Goal: Transaction & Acquisition: Purchase product/service

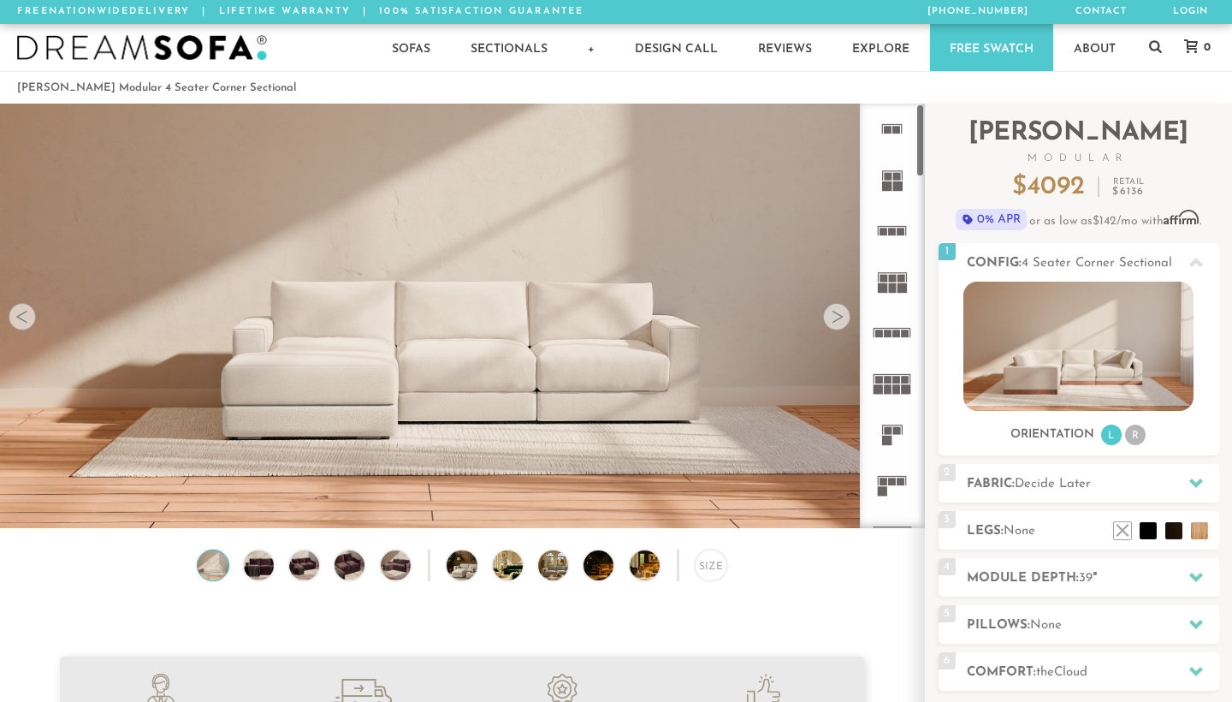
click at [901, 385] on icon at bounding box center [892, 383] width 50 height 50
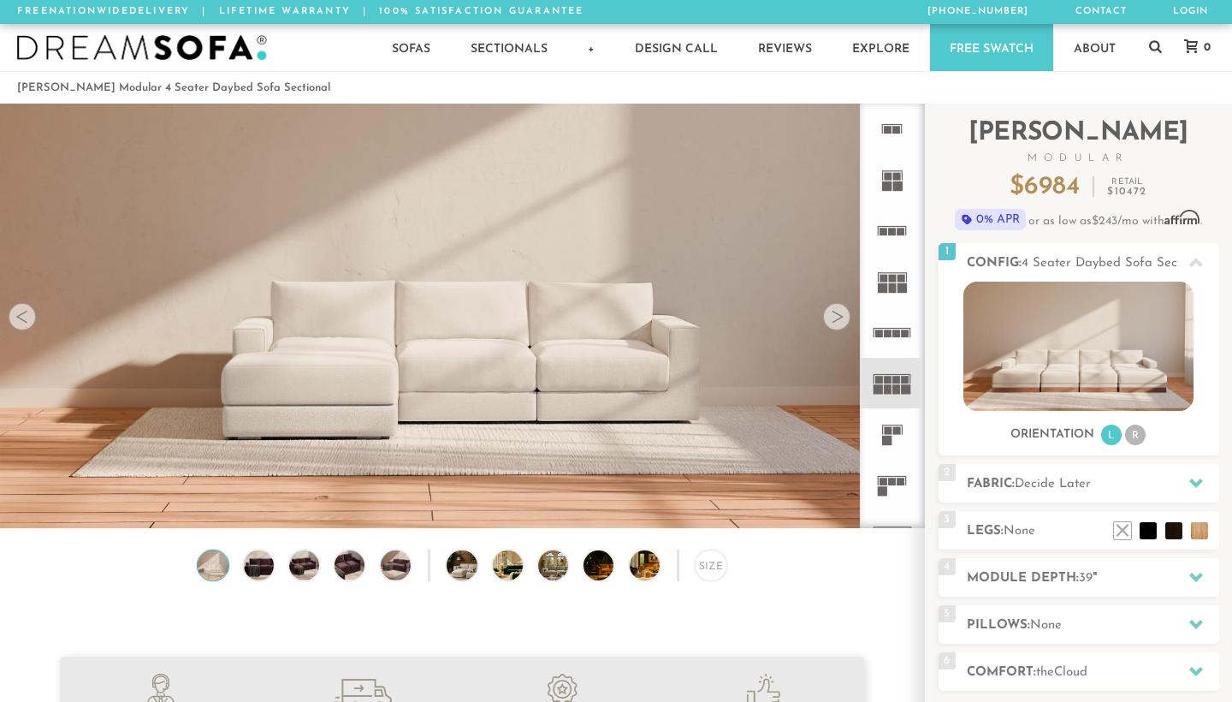
click at [901, 384] on icon at bounding box center [892, 383] width 50 height 50
click at [845, 316] on div at bounding box center [836, 316] width 27 height 27
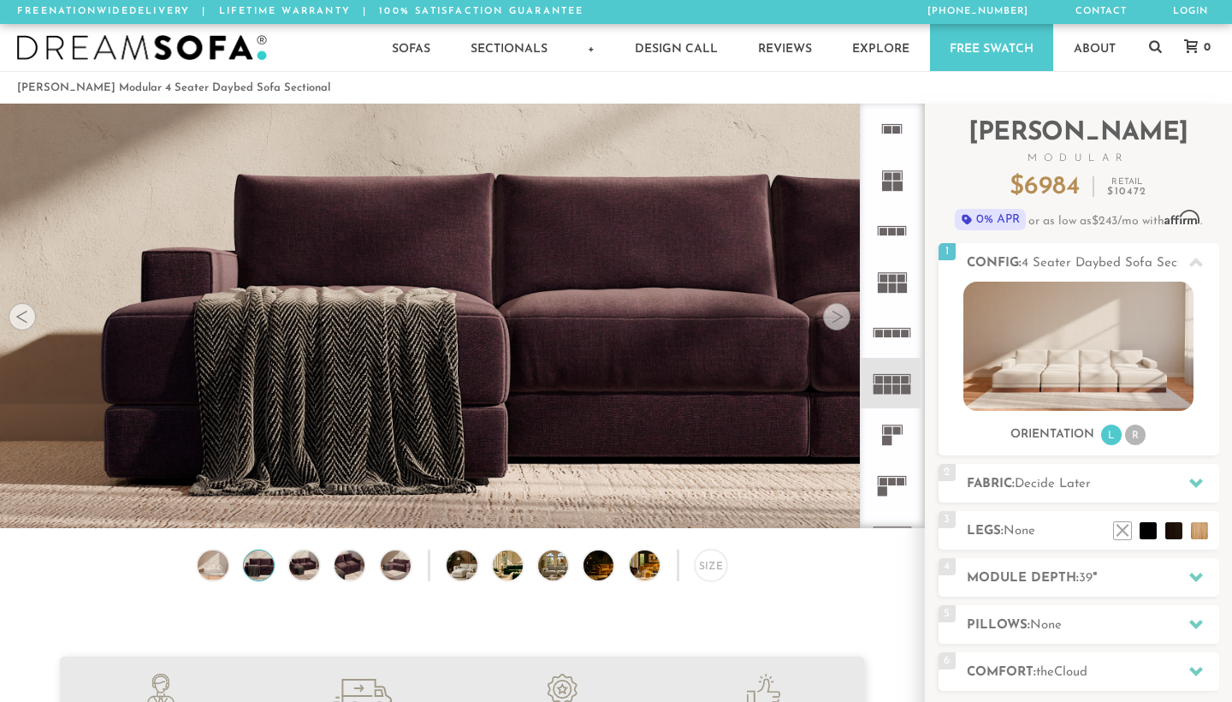
click at [846, 316] on div at bounding box center [836, 316] width 27 height 27
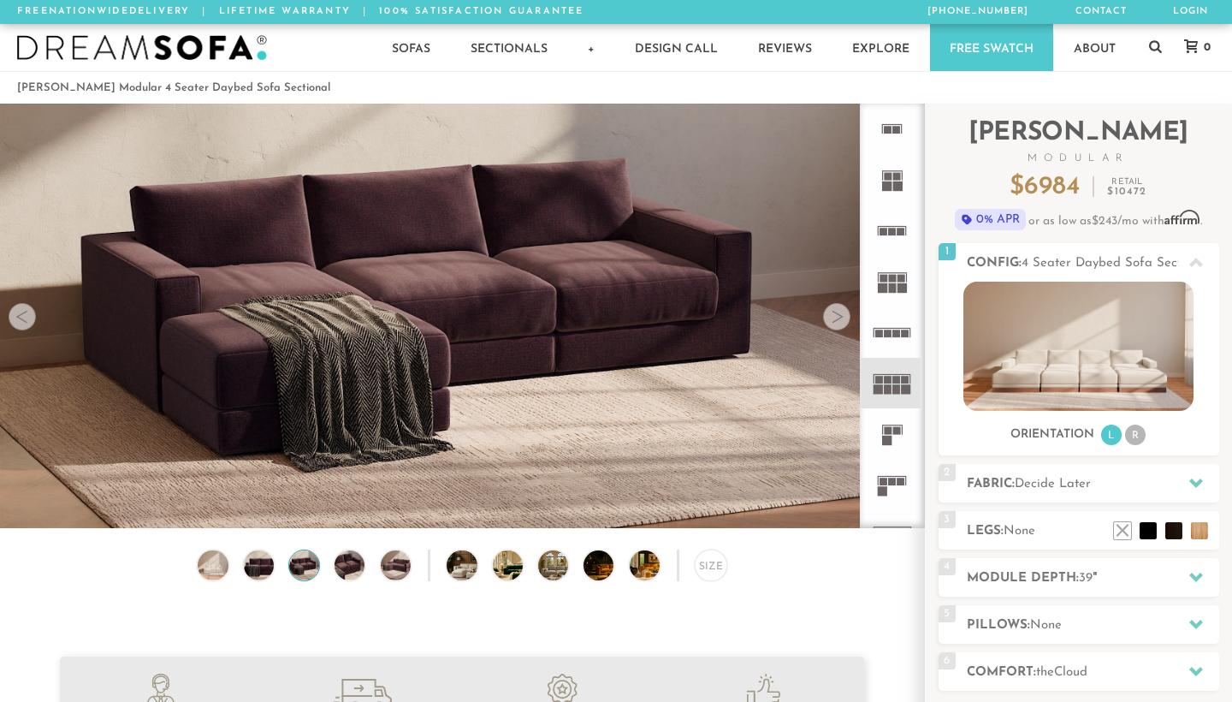
click at [846, 316] on div at bounding box center [836, 316] width 27 height 27
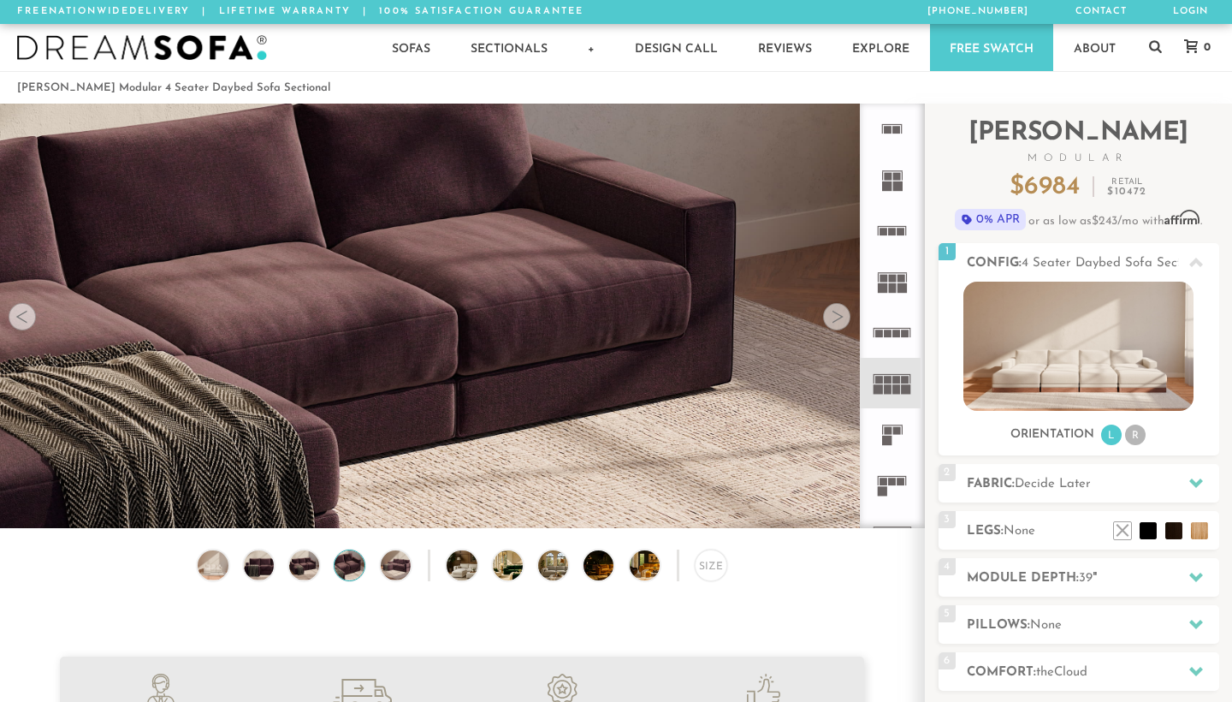
click at [846, 316] on div at bounding box center [836, 316] width 27 height 27
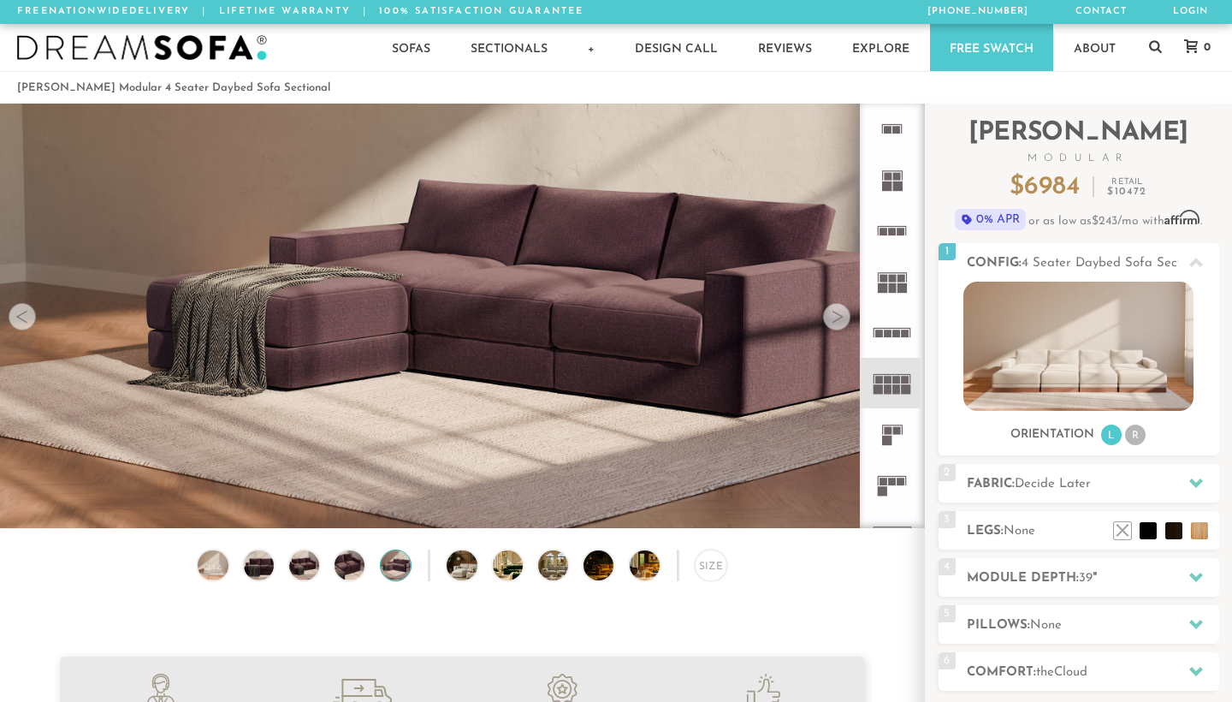
click at [846, 316] on div at bounding box center [836, 316] width 27 height 27
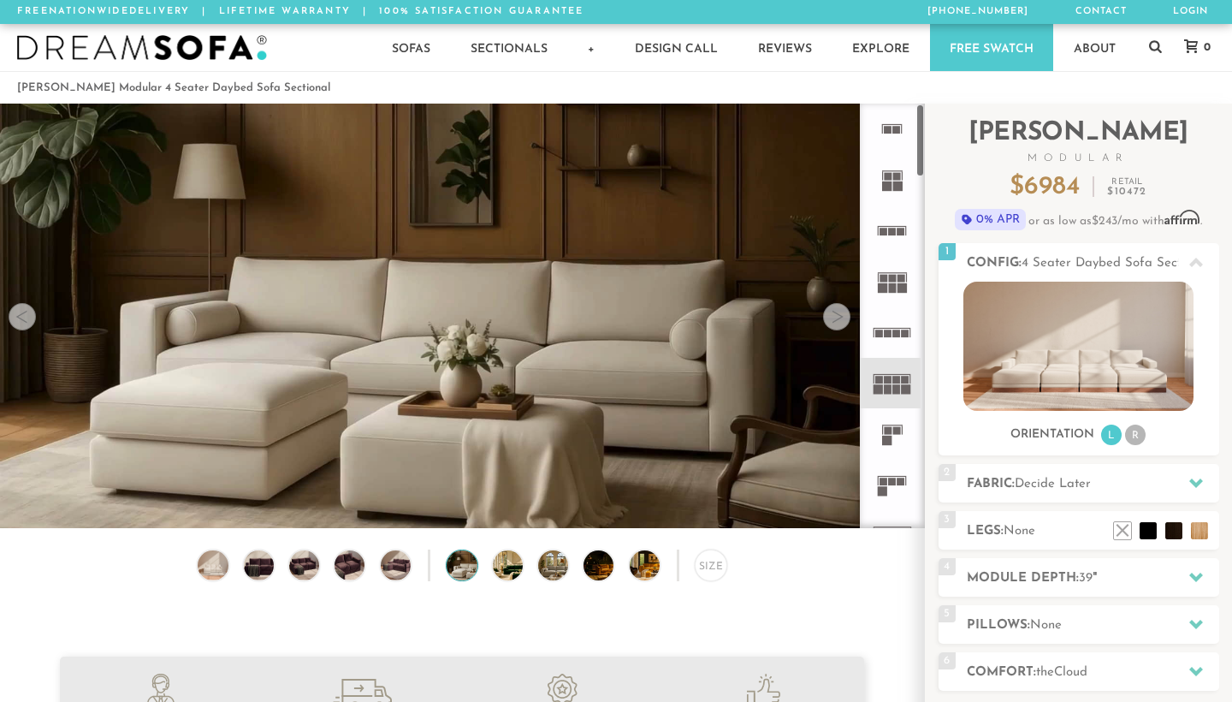
click at [892, 181] on rect at bounding box center [886, 185] width 9 height 9
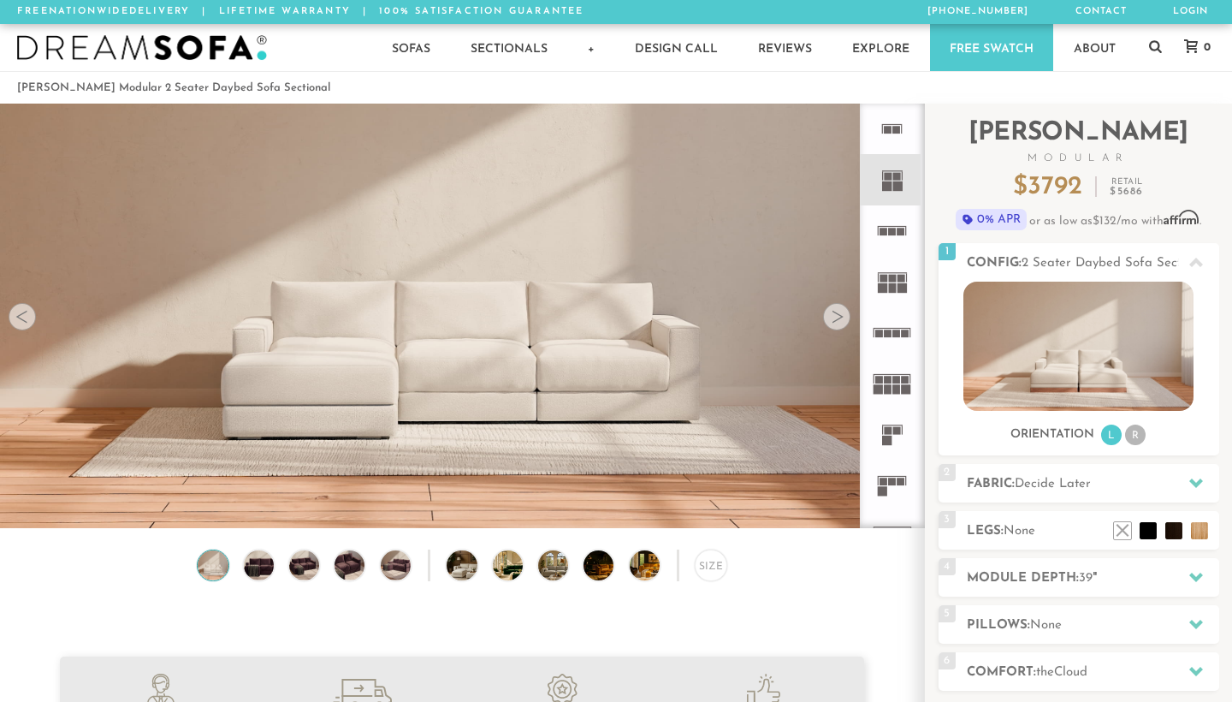
click at [891, 272] on icon at bounding box center [892, 281] width 50 height 50
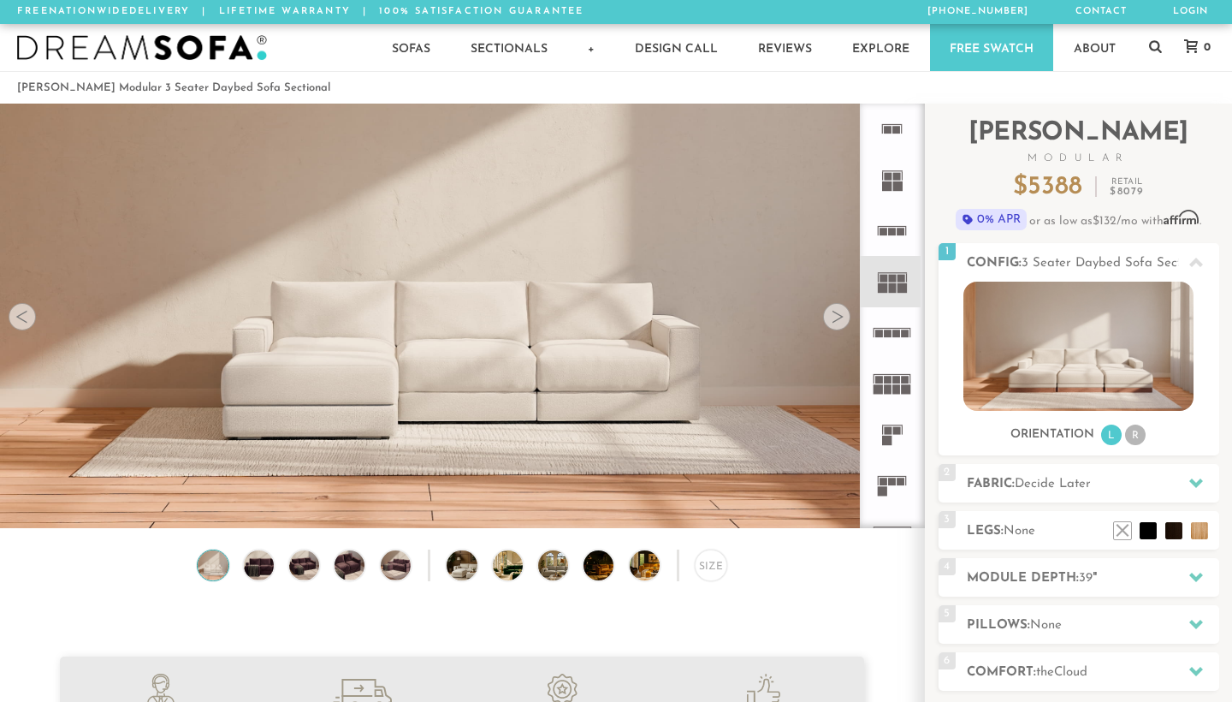
click at [891, 229] on rect at bounding box center [893, 232] width 8 height 8
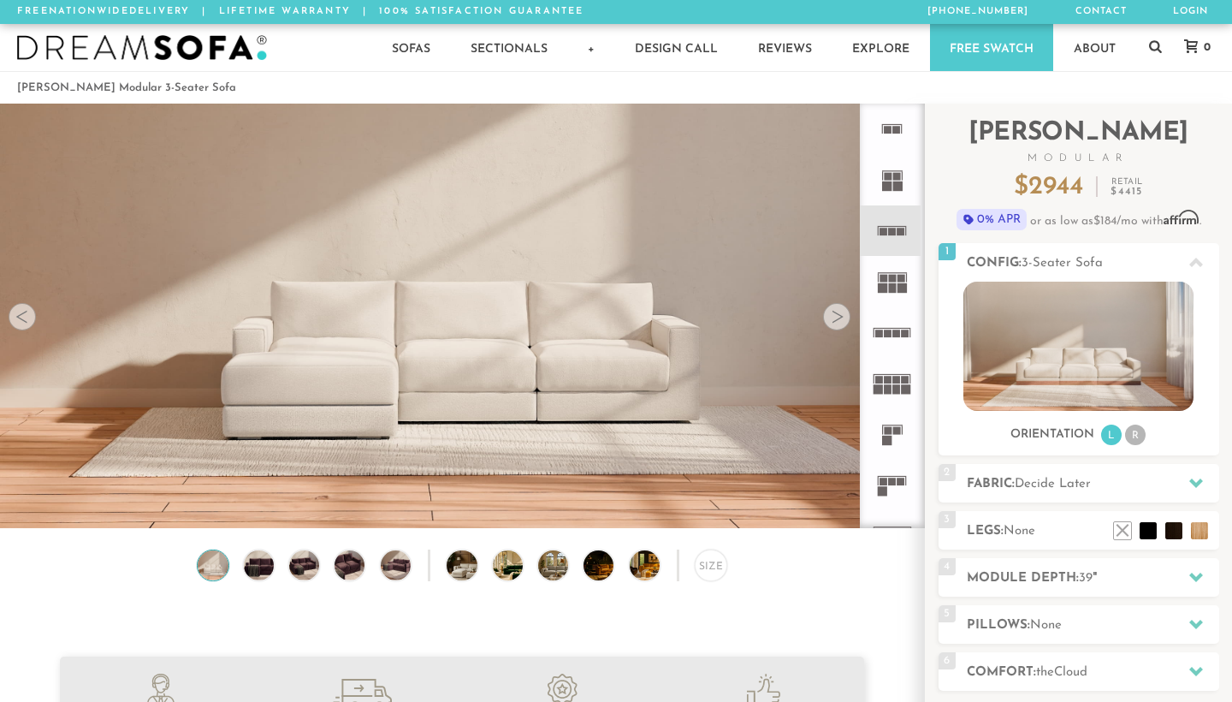
click at [893, 286] on rect at bounding box center [893, 287] width 8 height 9
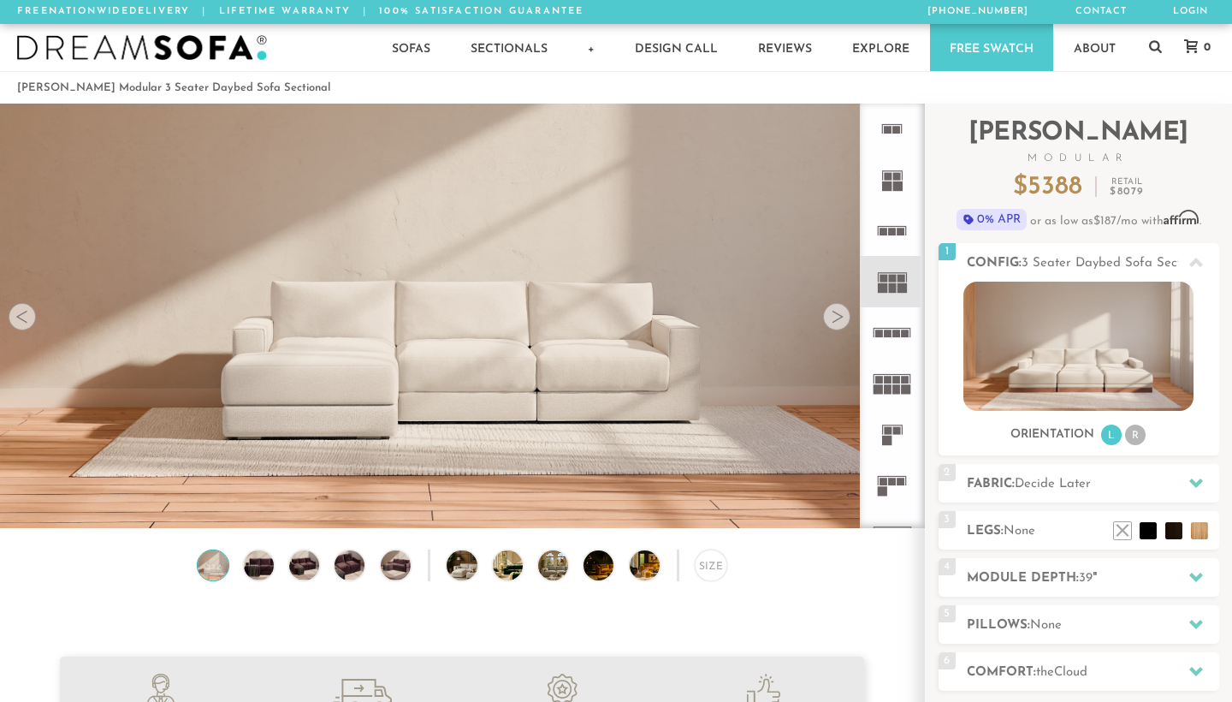
click at [890, 381] on rect at bounding box center [888, 380] width 8 height 8
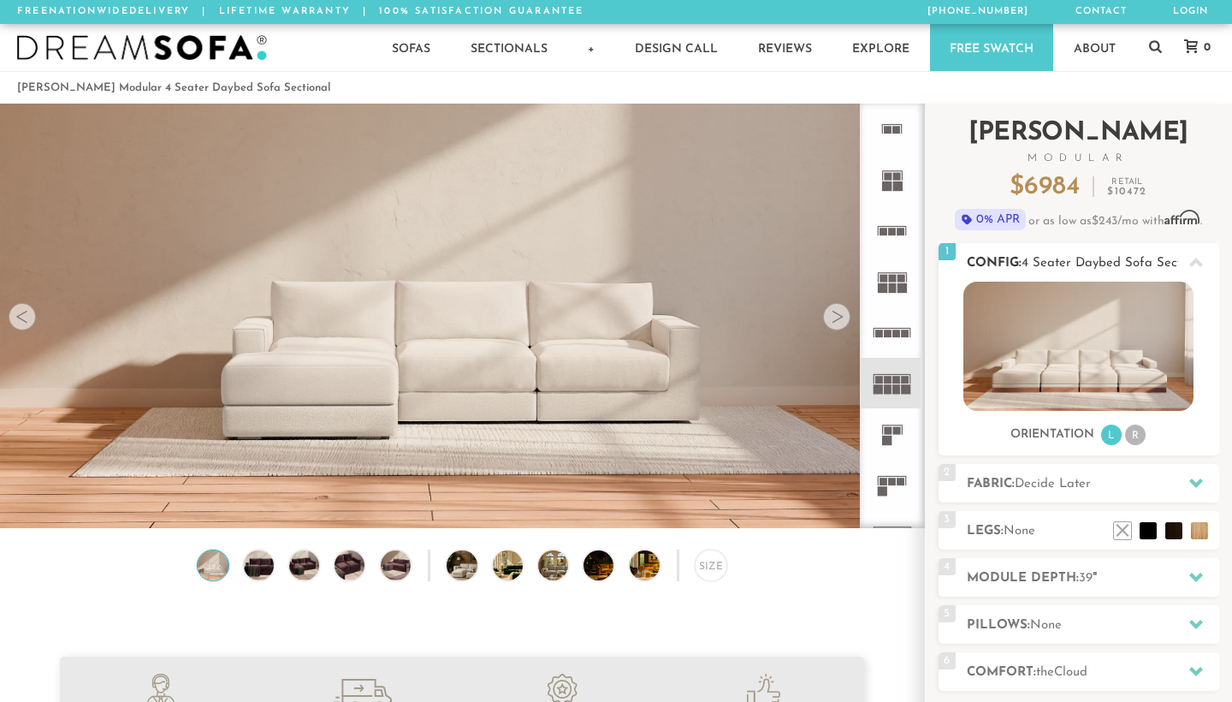
click at [1064, 347] on img at bounding box center [1079, 346] width 230 height 129
click at [1202, 531] on li at bounding box center [1174, 505] width 68 height 68
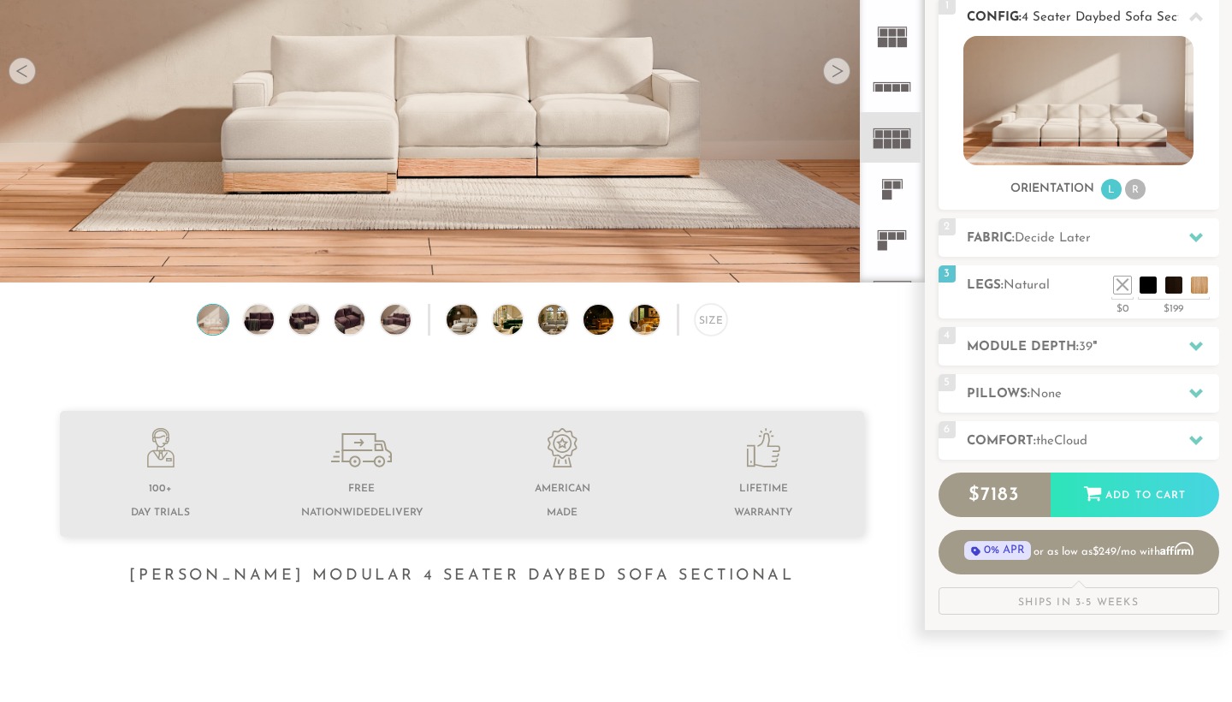
scroll to position [252, 0]
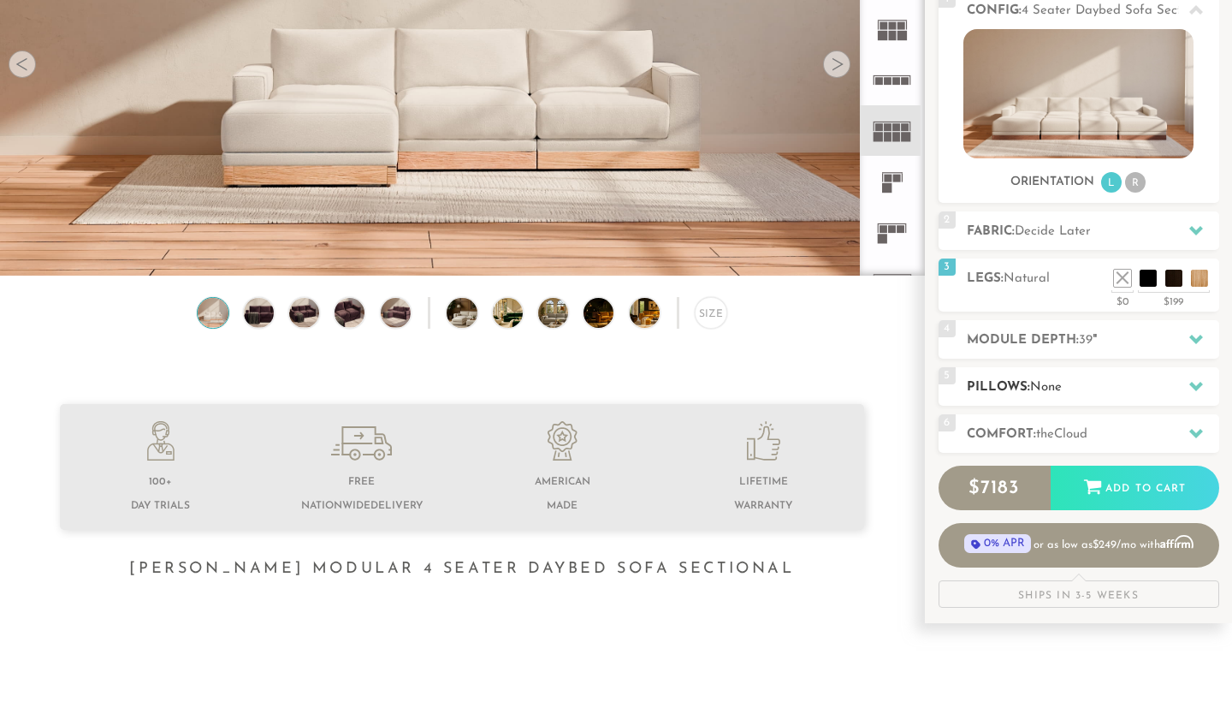
click at [1196, 381] on icon at bounding box center [1197, 386] width 14 height 14
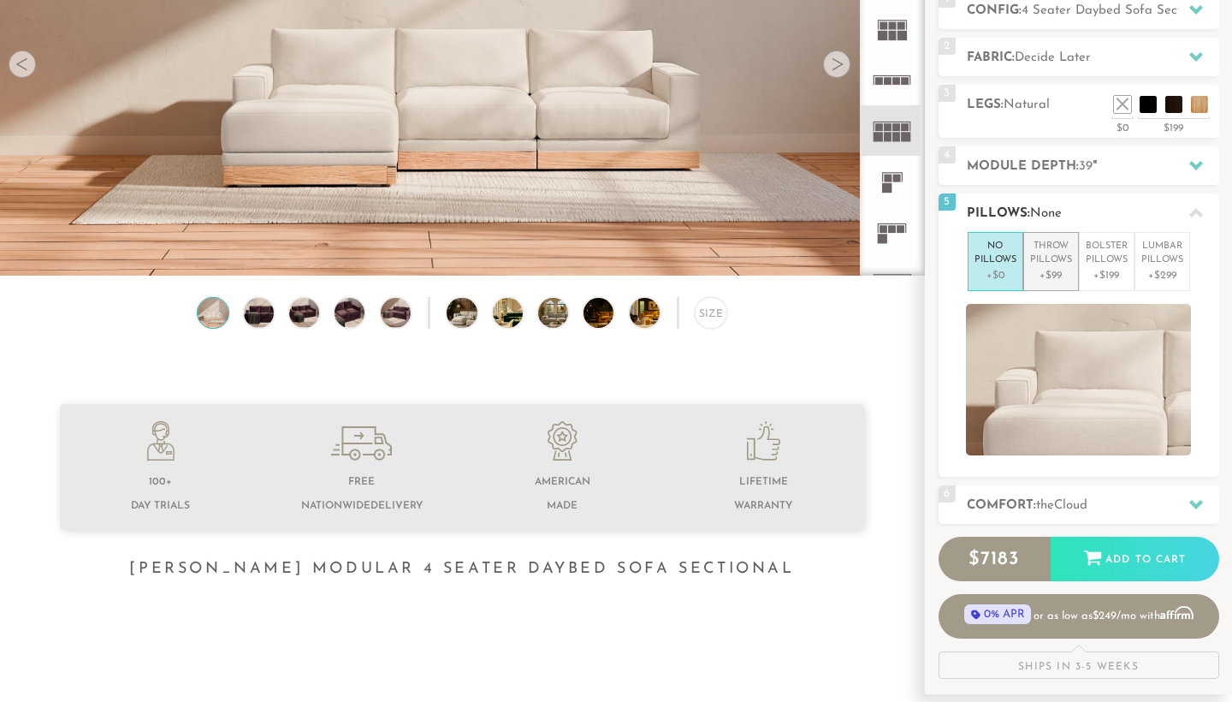
click at [1046, 268] on p "+$99" at bounding box center [1051, 275] width 42 height 15
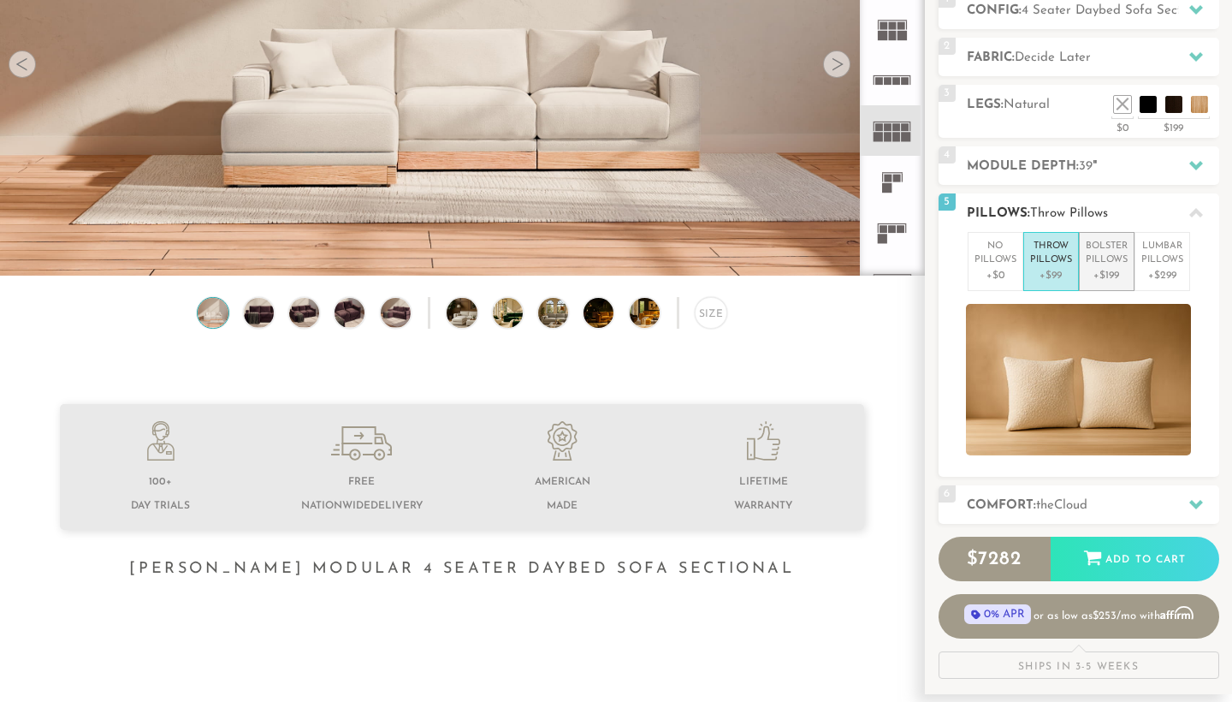
click at [1101, 265] on p "Bolster Pillows" at bounding box center [1107, 254] width 42 height 28
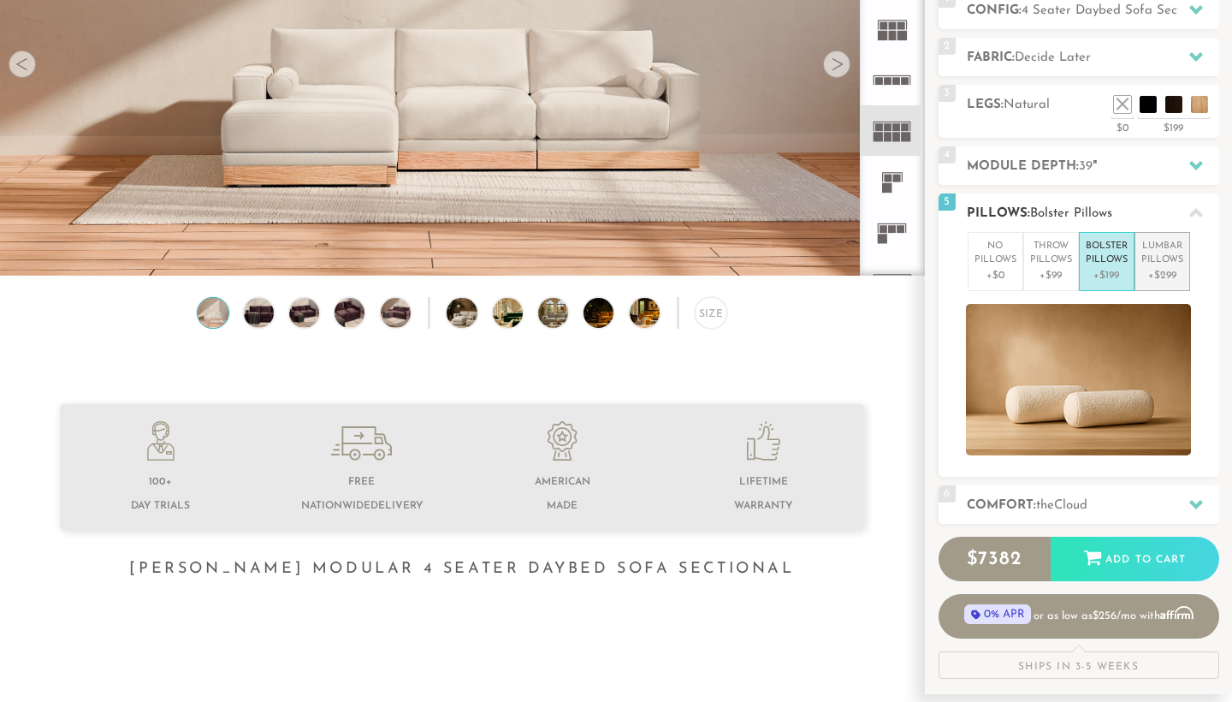
click at [1163, 257] on p "Lumbar Pillows" at bounding box center [1163, 254] width 42 height 28
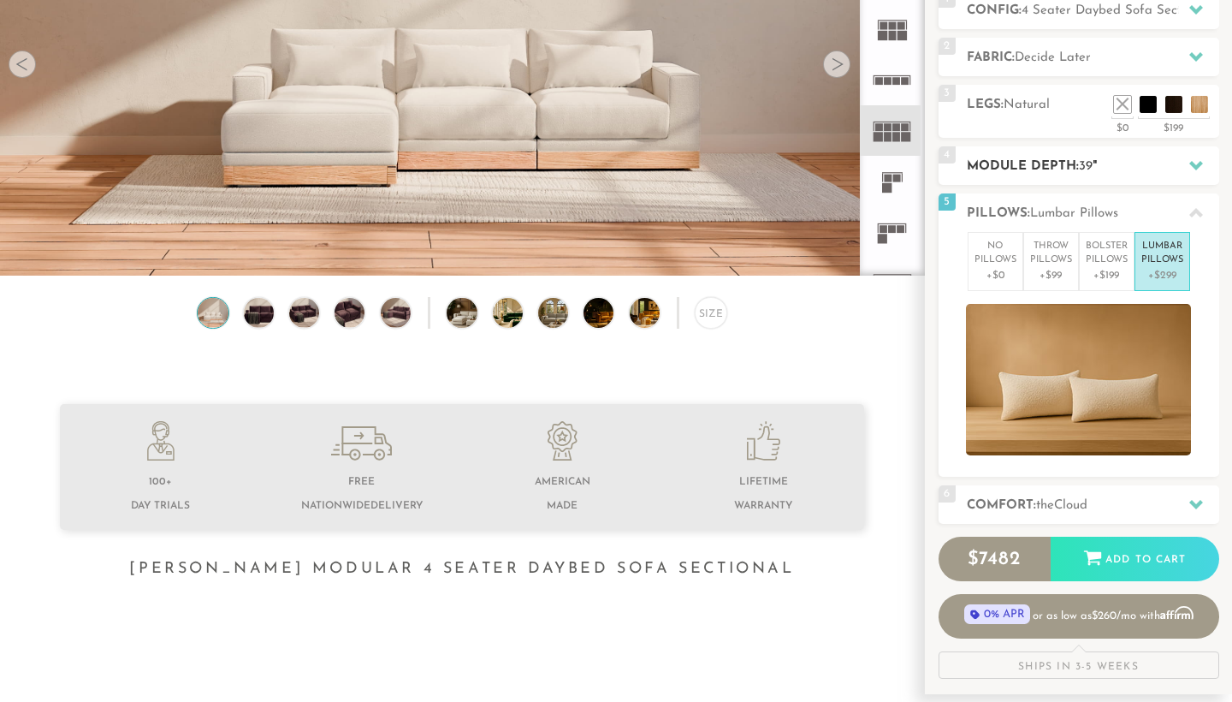
click at [1196, 162] on icon at bounding box center [1197, 165] width 14 height 14
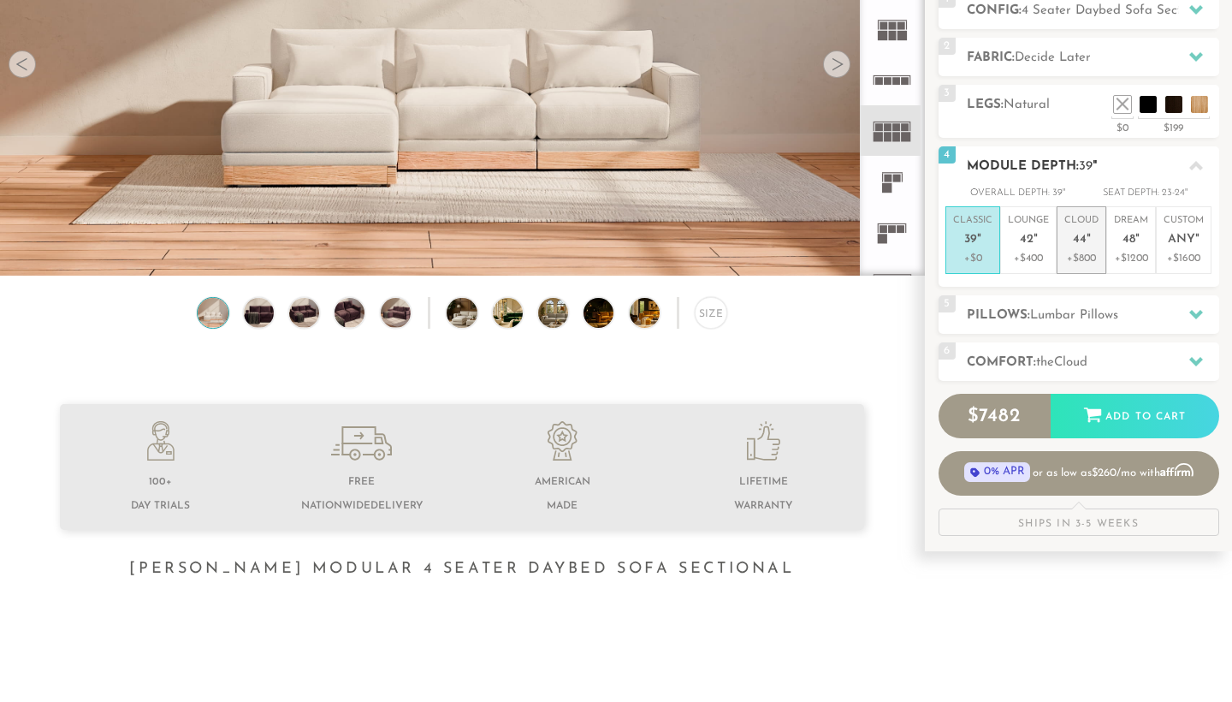
click at [1087, 243] on em """ at bounding box center [1089, 240] width 4 height 15
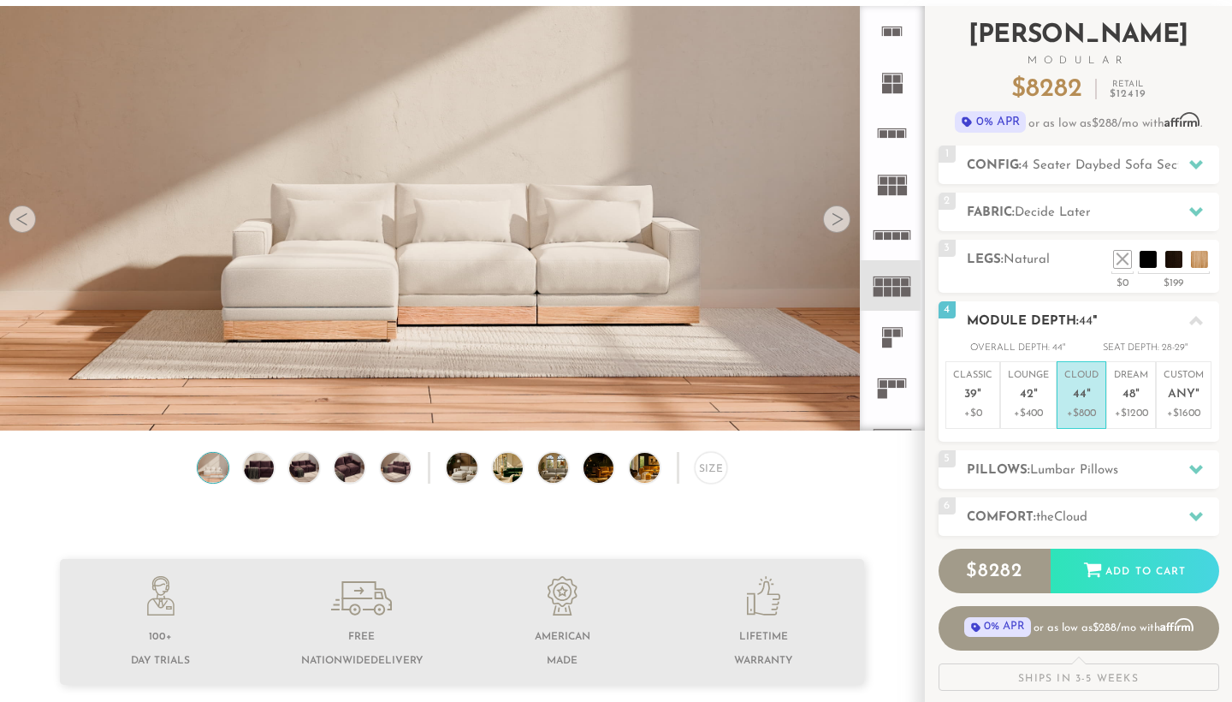
scroll to position [-5, 0]
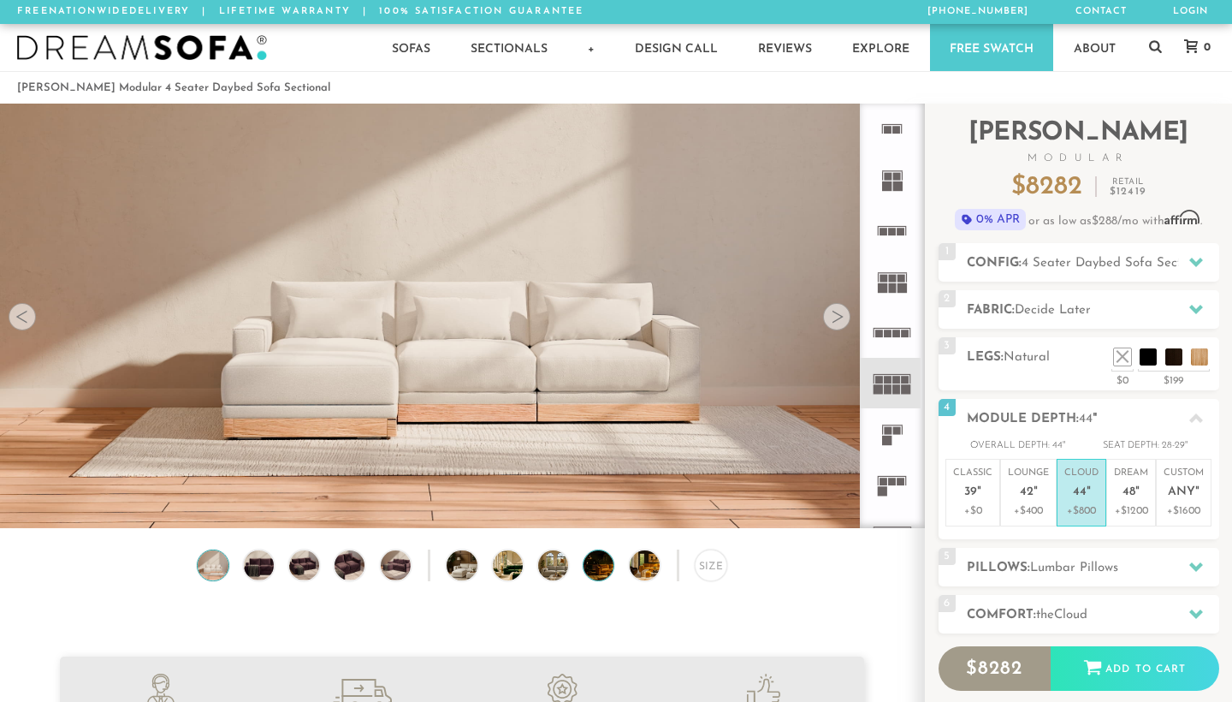
click at [597, 572] on img at bounding box center [610, 565] width 53 height 30
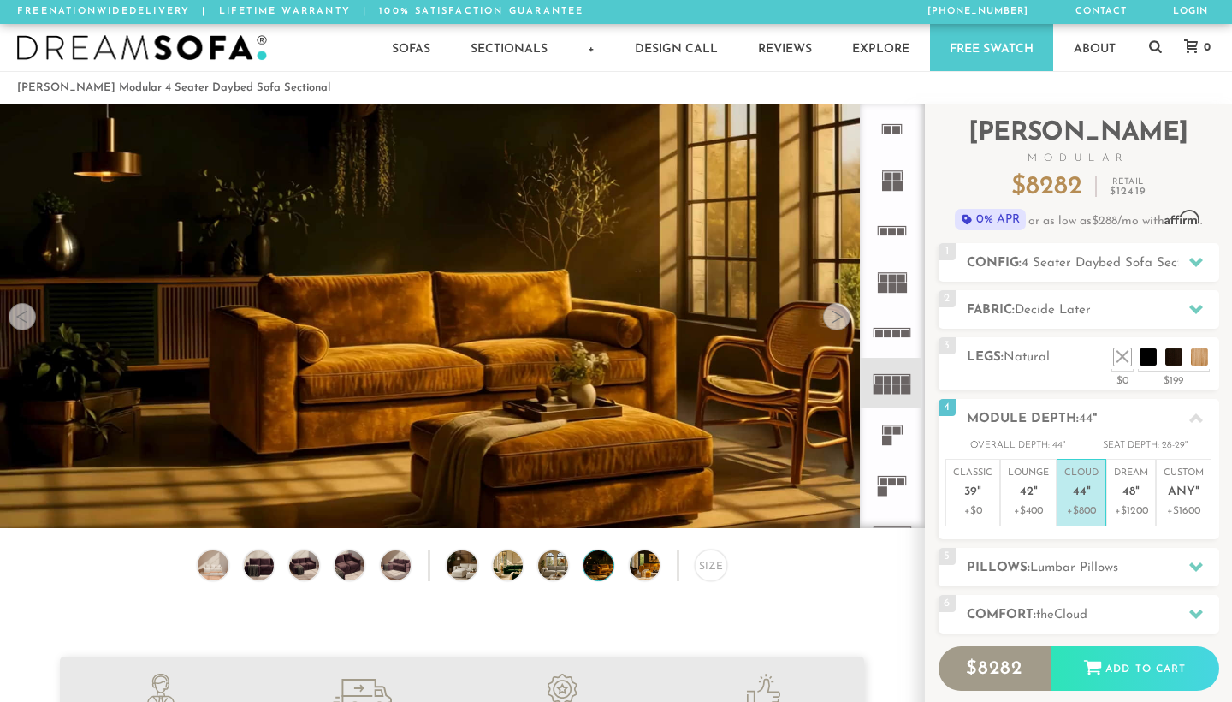
click at [529, 565] on div "Size" at bounding box center [462, 569] width 924 height 40
click at [457, 572] on img at bounding box center [473, 565] width 53 height 30
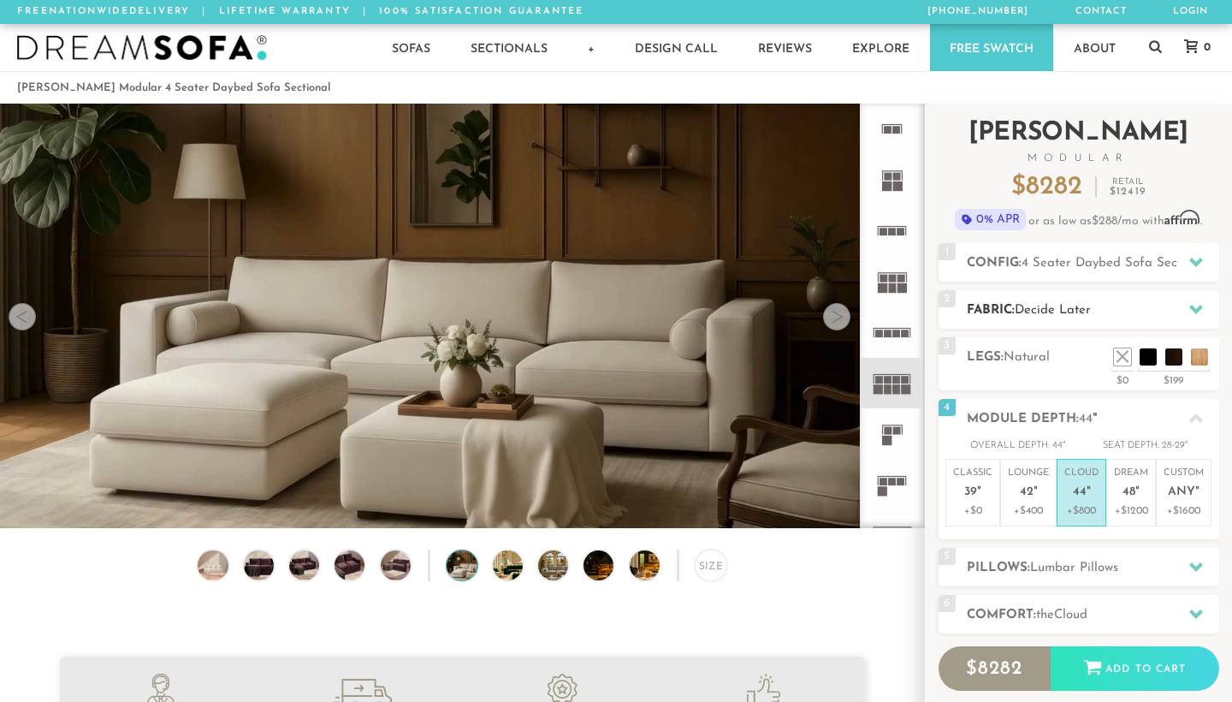
scroll to position [0, 0]
